Goal: Task Accomplishment & Management: Use online tool/utility

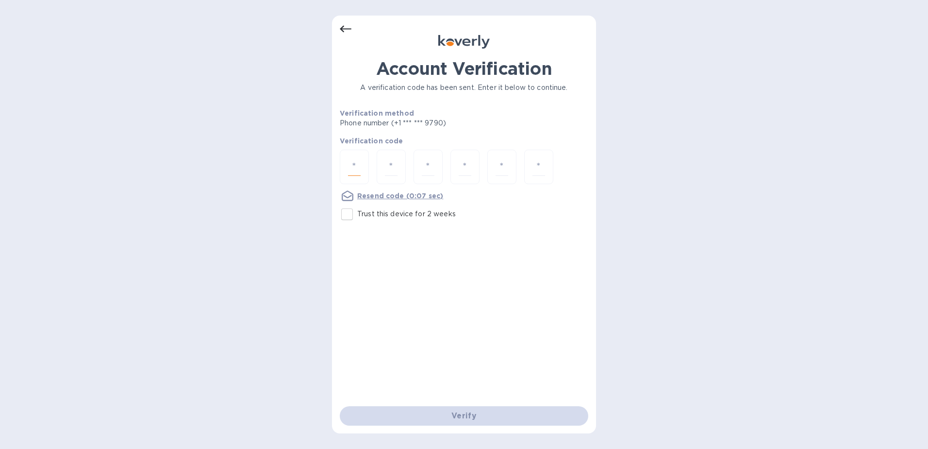
click at [356, 167] on input "number" at bounding box center [354, 167] width 13 height 18
type input "3"
type input "6"
type input "2"
type input "1"
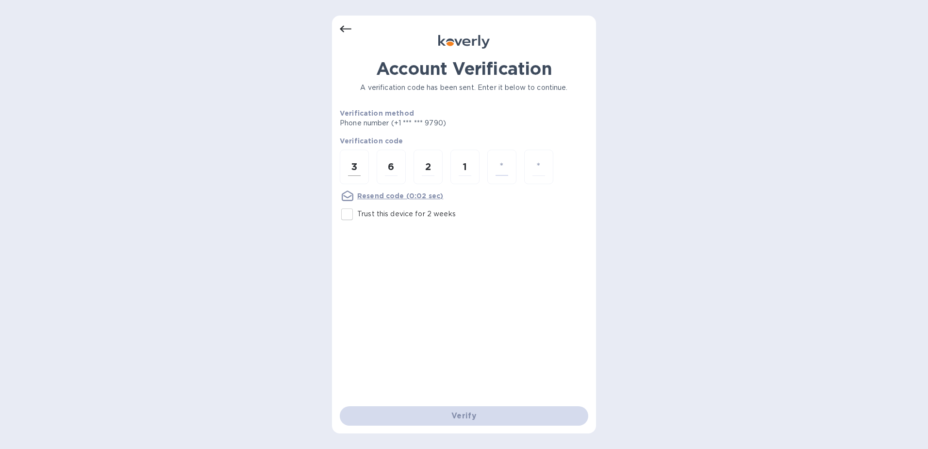
type input "4"
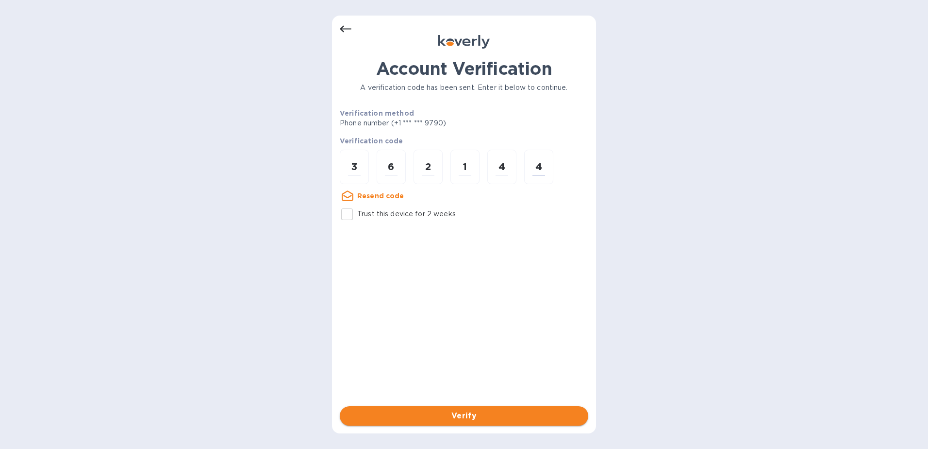
type input "4"
click at [441, 410] on span "Verify" at bounding box center [464, 416] width 233 height 12
